Goal: Use online tool/utility: Utilize a website feature to perform a specific function

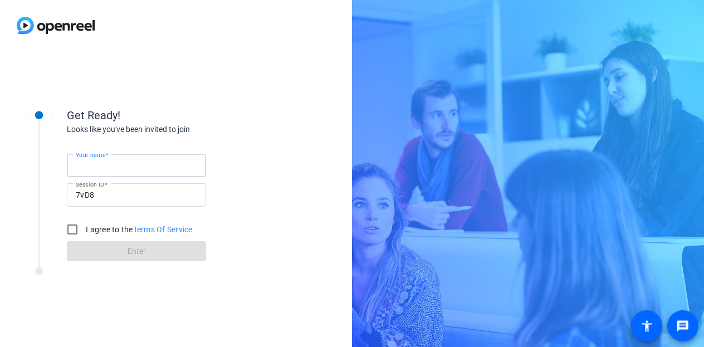
click at [120, 167] on input "Your name" at bounding box center [136, 165] width 121 height 13
type input "Bital [PERSON_NAME], MD FACNM"
click at [70, 232] on input "I agree to the Terms Of Service" at bounding box center [72, 229] width 22 height 22
checkbox input "true"
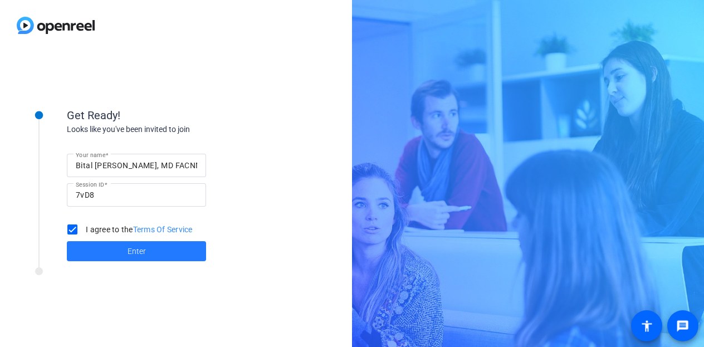
click at [121, 256] on span at bounding box center [136, 251] width 139 height 27
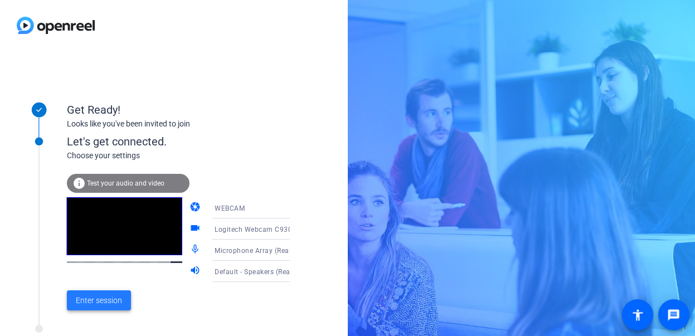
click at [94, 299] on span "Enter session" at bounding box center [99, 301] width 46 height 12
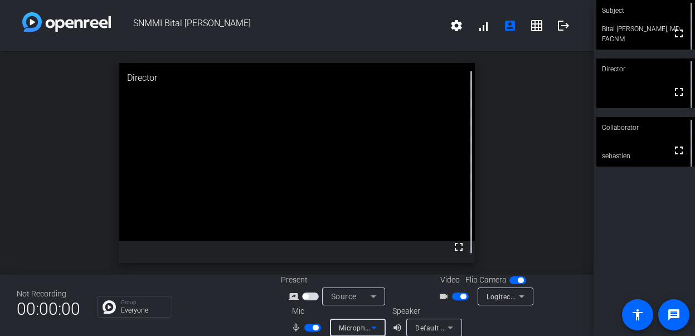
click at [374, 326] on icon at bounding box center [373, 327] width 13 height 13
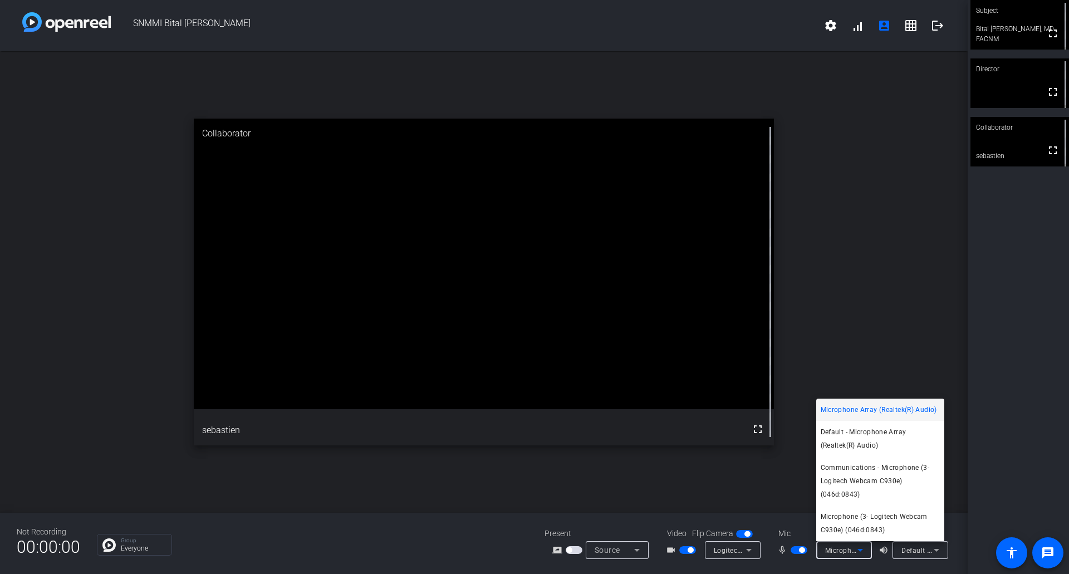
click at [704, 346] on div at bounding box center [534, 287] width 1069 height 574
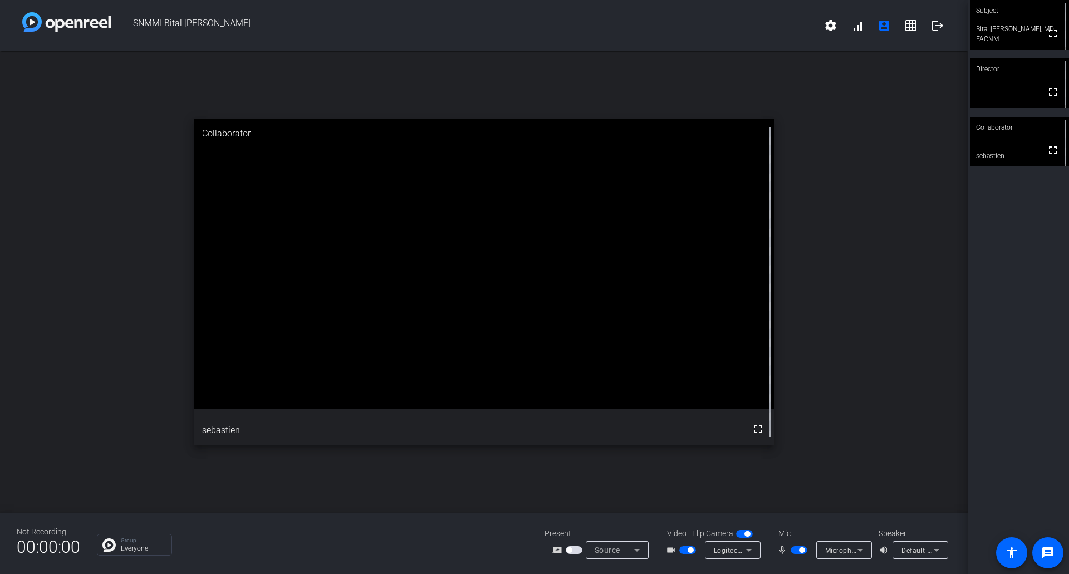
click at [704, 346] on span "button" at bounding box center [802, 551] width 6 height 6
click at [704, 346] on span "button" at bounding box center [799, 550] width 17 height 8
click at [704, 38] on mat-icon "fullscreen" at bounding box center [1053, 33] width 13 height 13
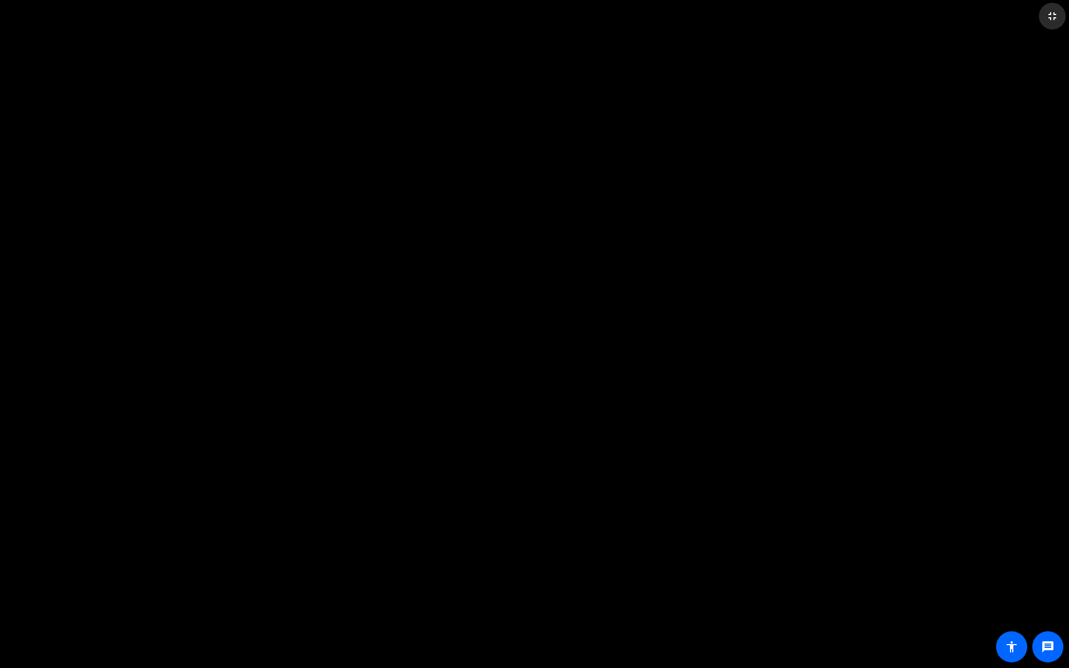
click at [704, 22] on mat-icon "fullscreen_exit" at bounding box center [1052, 15] width 13 height 13
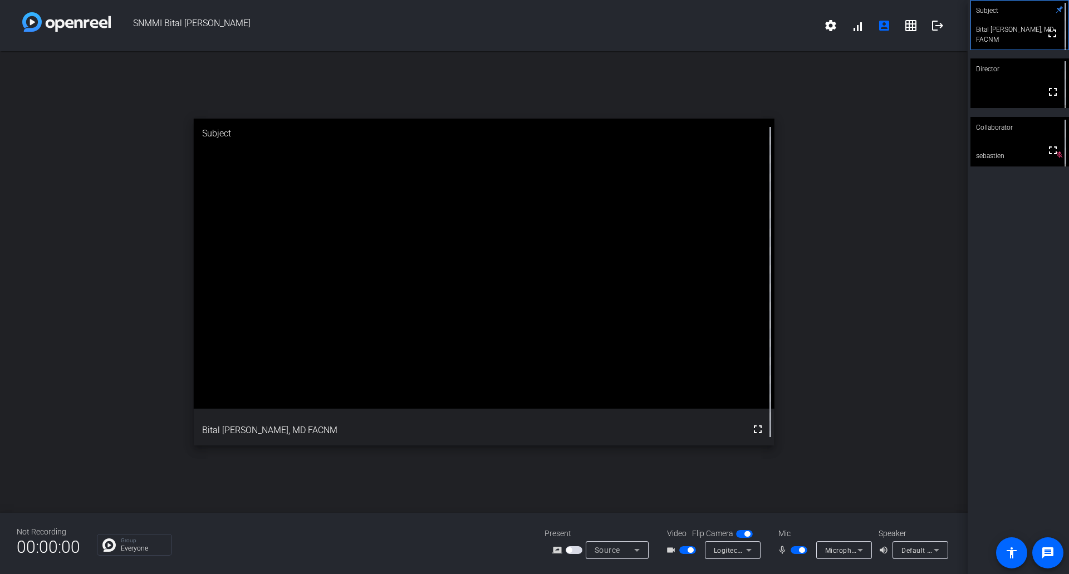
click at [642, 346] on icon at bounding box center [637, 550] width 13 height 13
click at [634, 346] on span "Screen Sharing" at bounding box center [614, 507] width 48 height 13
click at [685, 346] on span "button" at bounding box center [688, 550] width 17 height 8
click at [683, 346] on span "button" at bounding box center [683, 551] width 6 height 6
click at [627, 346] on span "Screen Sharing" at bounding box center [619, 550] width 49 height 9
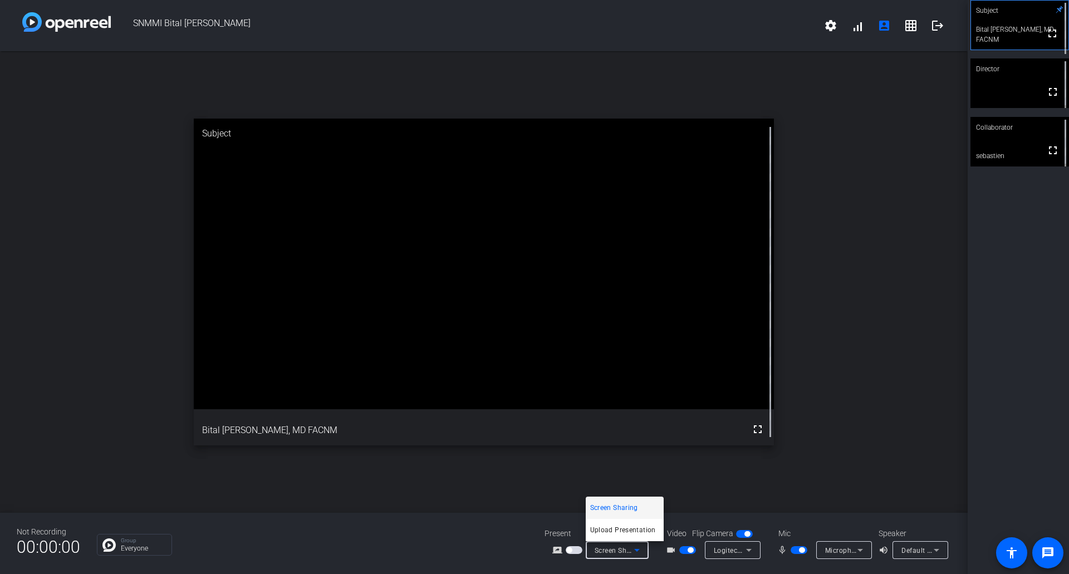
click at [570, 346] on div at bounding box center [534, 287] width 1069 height 574
click at [570, 346] on span "button" at bounding box center [569, 551] width 6 height 6
click at [701, 346] on div "videocam_outline" at bounding box center [685, 550] width 39 height 13
